Goal: Answer question/provide support

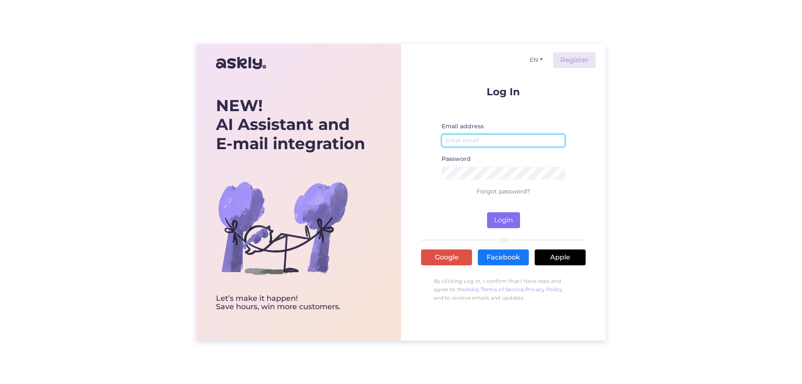
type input "[EMAIL_ADDRESS][DOMAIN_NAME]"
click at [508, 218] on button "Login" at bounding box center [503, 220] width 33 height 16
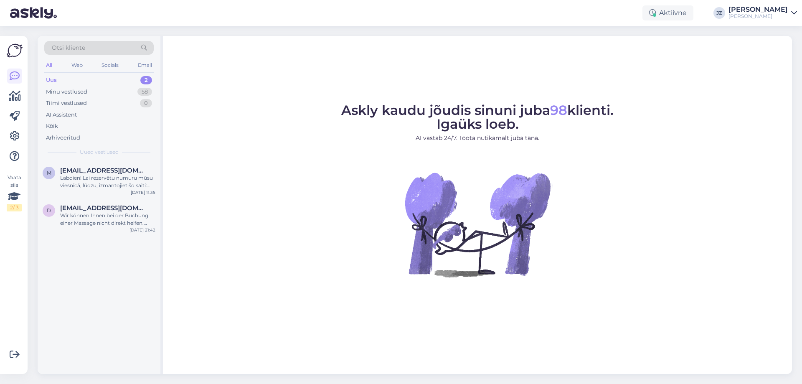
click at [60, 78] on div "Uus 2" at bounding box center [98, 80] width 109 height 12
click at [112, 217] on div "Wir können Ihnen bei der Buchung einer Massage nicht direkt helfen. Bitte sende…" at bounding box center [107, 219] width 95 height 15
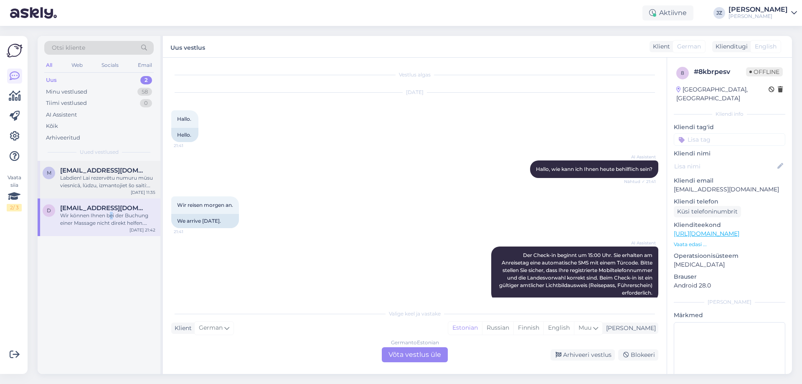
scroll to position [122, 0]
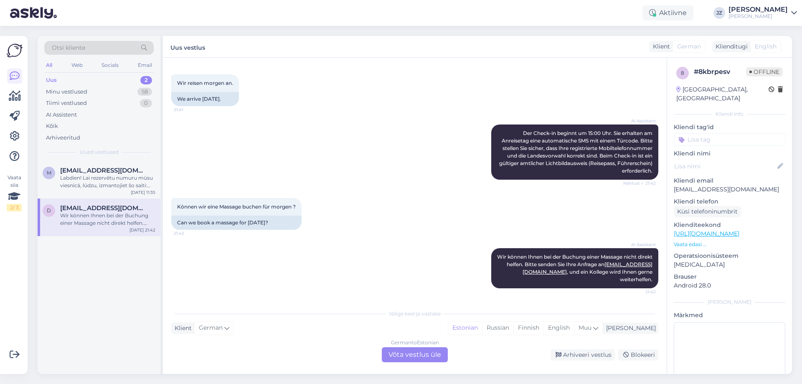
click at [338, 272] on div "AI Assistent Wir können Ihnen bei der Buchung einer Massage nicht direkt helfen…" at bounding box center [414, 268] width 487 height 58
click at [606, 354] on div "Arhiveeri vestlus" at bounding box center [583, 354] width 64 height 11
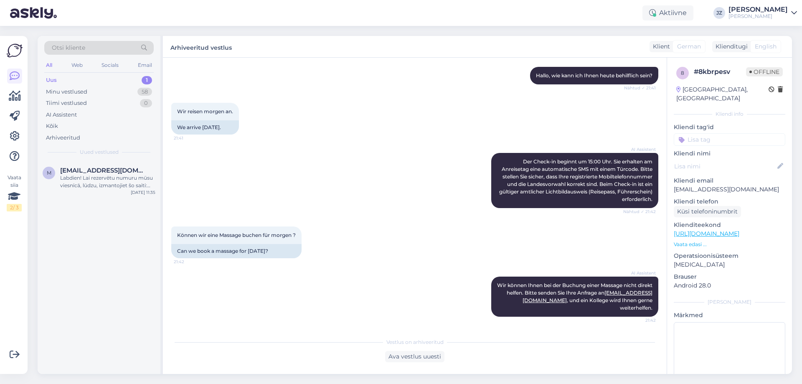
click at [84, 82] on div "Uus 1" at bounding box center [98, 80] width 109 height 12
click at [101, 183] on div "Labdien! Lai rezervētu numuru mūsu viesnīcā, lūdzu, izmantojiet šo saiti: [URL]…" at bounding box center [107, 181] width 95 height 15
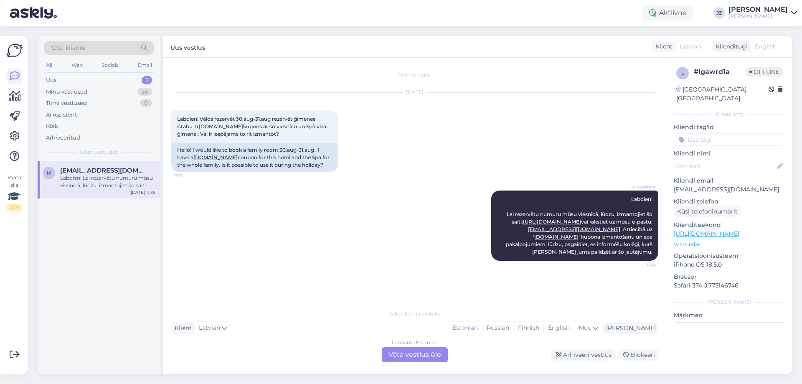
scroll to position [0, 0]
drag, startPoint x: 637, startPoint y: 355, endPoint x: 590, endPoint y: 367, distance: 48.3
click at [590, 367] on div "Vestlus algas [DATE] Labdien! Vēlos rezervēt 30.aug-31.aug rezervēt ģimenes ist…" at bounding box center [415, 216] width 504 height 316
click at [601, 353] on div "Arhiveeri vestlus" at bounding box center [583, 354] width 64 height 11
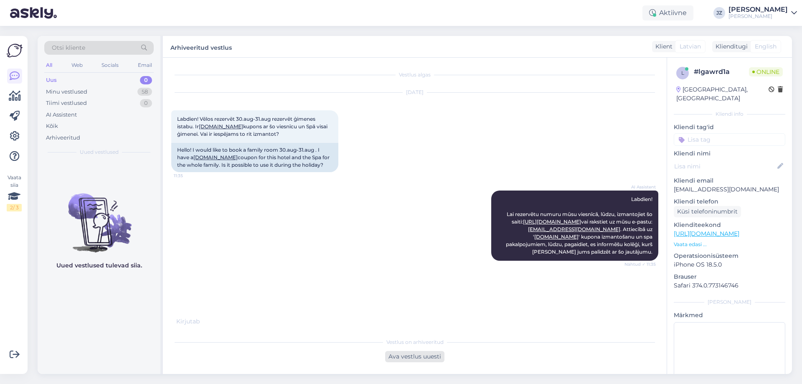
click at [405, 356] on div "Ava vestlus uuesti" at bounding box center [414, 356] width 59 height 11
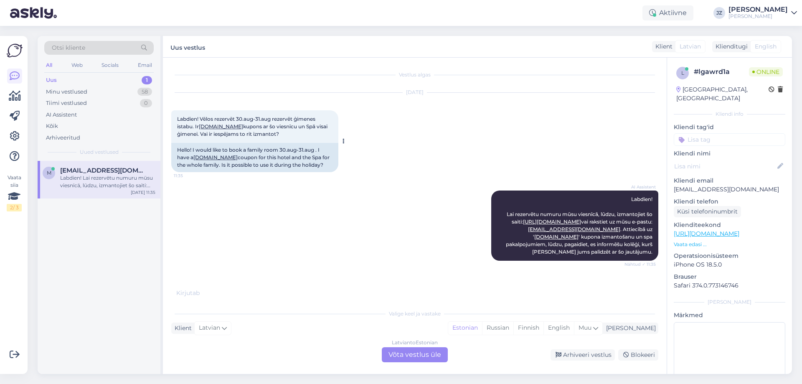
drag, startPoint x: 332, startPoint y: 165, endPoint x: 176, endPoint y: 147, distance: 156.9
click at [176, 147] on div "Hello! I would like to book a family room 30.aug-31.aug . I have a [DOMAIN_NAME…" at bounding box center [254, 157] width 167 height 29
copy div "Hello! I would like to book a family room 30.aug-31.aug . I have a [DOMAIN_NAME…"
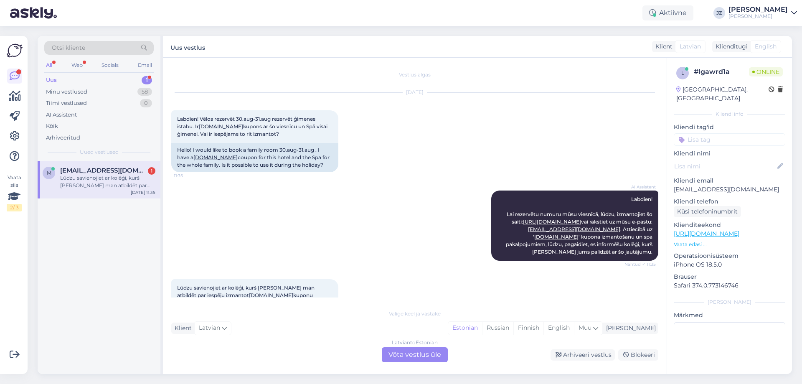
scroll to position [38, 0]
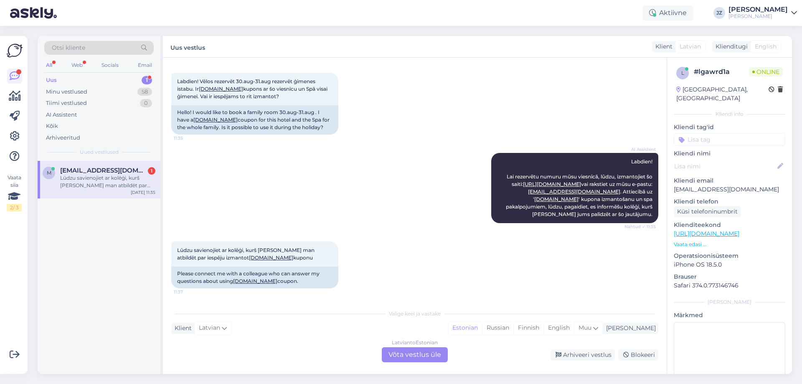
click at [403, 357] on div "Latvian to Estonian Võta vestlus üle" at bounding box center [415, 354] width 66 height 15
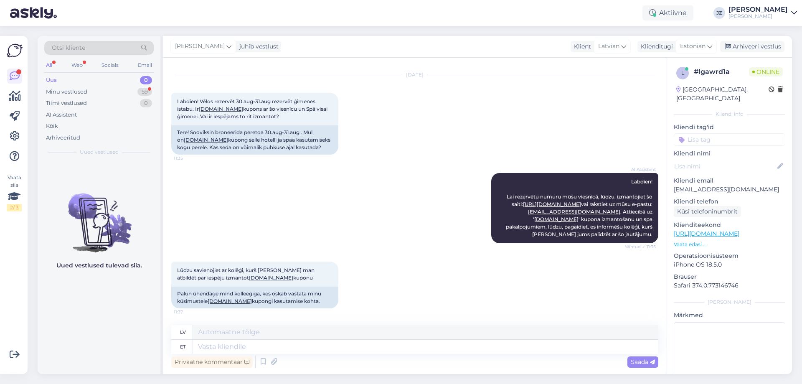
scroll to position [18, 0]
click at [207, 349] on textarea at bounding box center [425, 347] width 465 height 14
click at [225, 337] on textarea at bounding box center [425, 332] width 465 height 14
drag, startPoint x: 219, startPoint y: 333, endPoint x: 207, endPoint y: 346, distance: 18.3
click at [207, 346] on textarea at bounding box center [425, 347] width 465 height 14
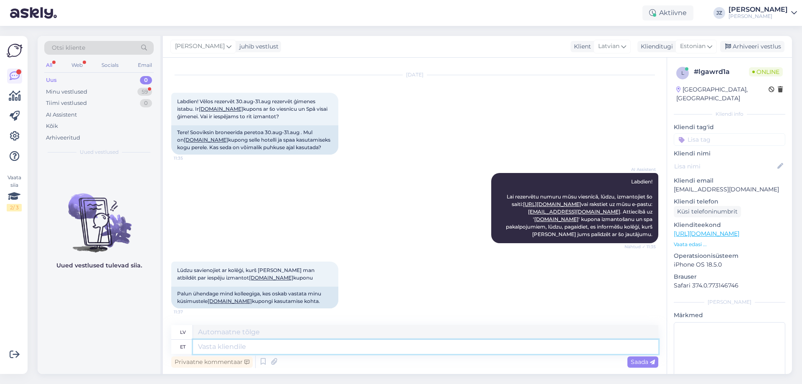
paste textarea "Hello, Thank you for your message! To make a reservation using a voucher, pleas…"
type textarea "Hello, Thank you for your message! To make a reservation using a voucher, pleas…"
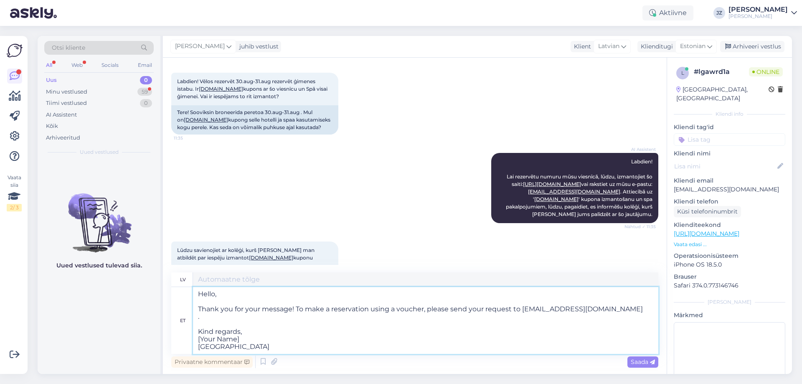
type textarea "Sveiki, Paldies par jūsu ziņojumu! Lai veiktu rezervāciju, izmantojot kuponu, l…"
drag, startPoint x: 246, startPoint y: 339, endPoint x: 183, endPoint y: 337, distance: 63.1
click at [183, 337] on div "et Hello, Thank you for your message! To make a reservation using a voucher, pl…" at bounding box center [414, 320] width 487 height 67
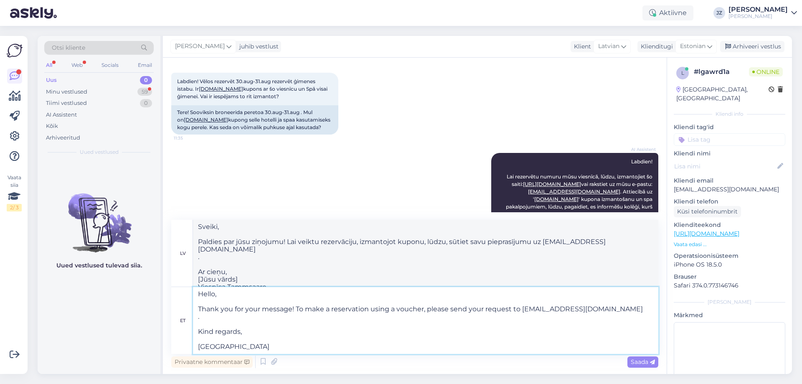
type textarea "Hello, Thank you for your message! To make a reservation using a voucher, pleas…"
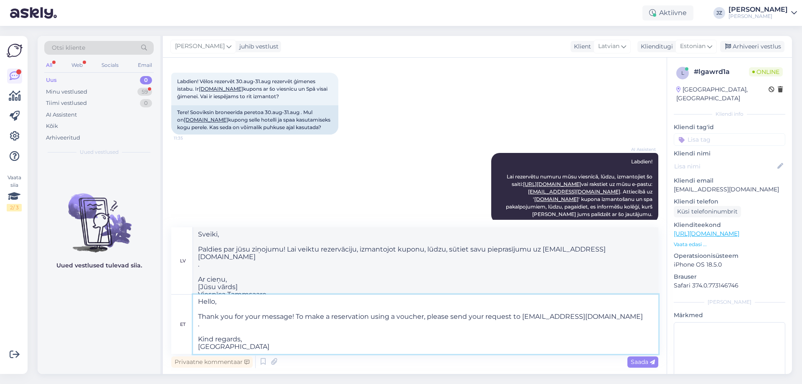
type textarea "Sveiki, Paldies par jūsu ziņojumu! Lai veiktu rezervāciju, izmantojot kuponu, l…"
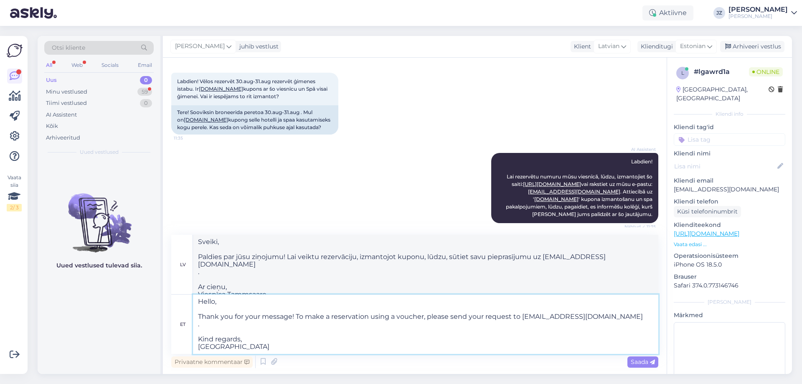
click at [196, 325] on textarea "Hello, Thank you for your message! To make a reservation using a voucher, pleas…" at bounding box center [425, 324] width 465 height 59
type textarea "Hello, Thank you for your message! To make a reservation using a voucher, pleas…"
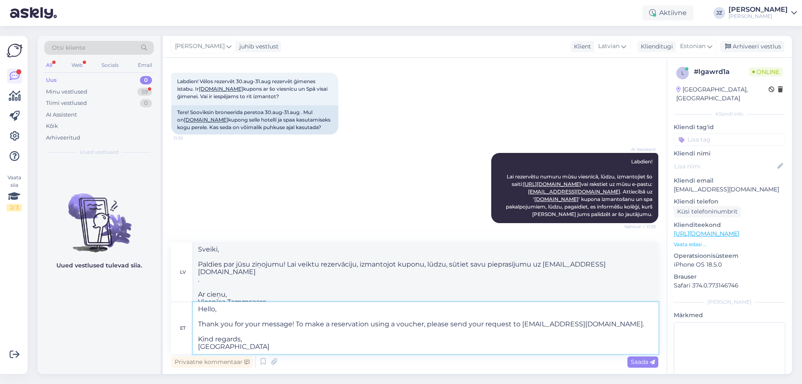
type textarea "Sveiki, Paldies par jūsu ziņojumu! Lai veiktu rezervāciju, izmantojot kuponu, l…"
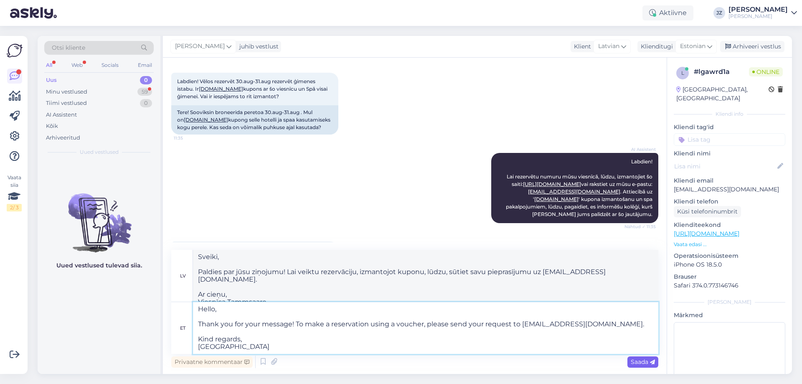
type textarea "Hello, Thank you for your message! To make a reservation using a voucher, pleas…"
click at [645, 365] on span "Saada" at bounding box center [643, 362] width 24 height 8
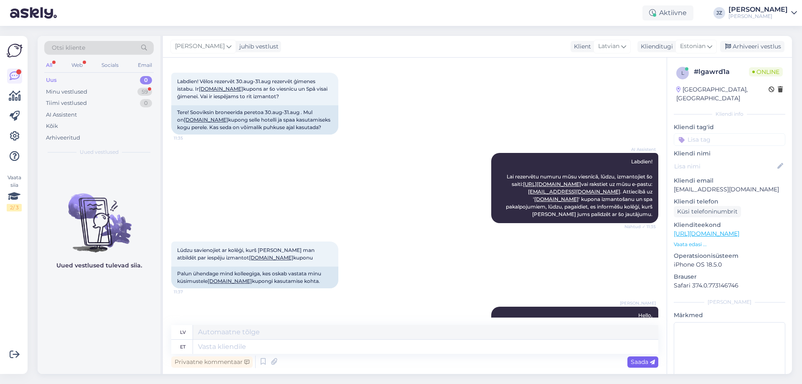
scroll to position [173, 0]
